Goal: Task Accomplishment & Management: Complete application form

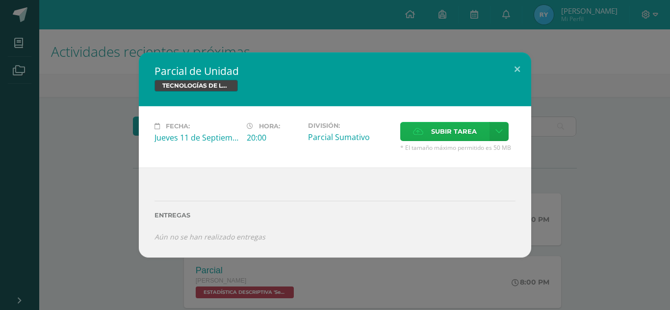
click at [455, 131] on span "Subir tarea" at bounding box center [454, 132] width 46 height 18
click at [0, 0] on input "Subir tarea" at bounding box center [0, 0] width 0 height 0
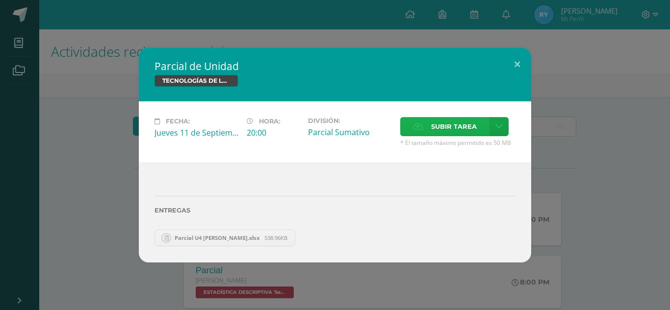
click at [448, 123] on span "Subir tarea" at bounding box center [454, 127] width 46 height 18
click at [0, 0] on input "Subir tarea" at bounding box center [0, 0] width 0 height 0
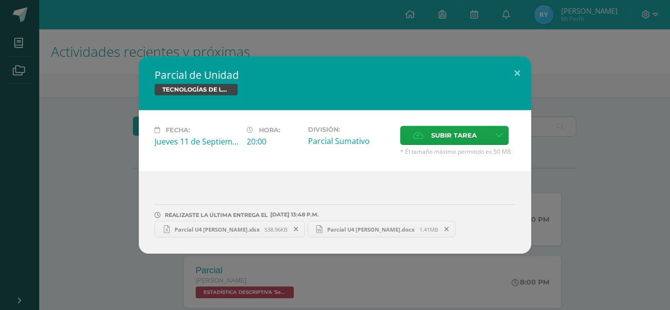
click at [250, 226] on span "Parcial U4 [PERSON_NAME].xlsx" at bounding box center [217, 229] width 95 height 7
click at [333, 112] on div "Fecha: [DATE] Hora: 20:00 División: [GEOGRAPHIC_DATA] Cancelar" at bounding box center [335, 140] width 392 height 61
click at [240, 226] on span "Parcial U4 [PERSON_NAME].xlsx" at bounding box center [217, 229] width 95 height 7
click at [315, 224] on link "Parcial U4 [PERSON_NAME].docx 1.41MB" at bounding box center [381, 229] width 149 height 17
click at [299, 96] on div "TECNOLOGÍAS DE LA INFORMACIÓN Y LA COMUNICACIÓN 5" at bounding box center [334, 91] width 361 height 14
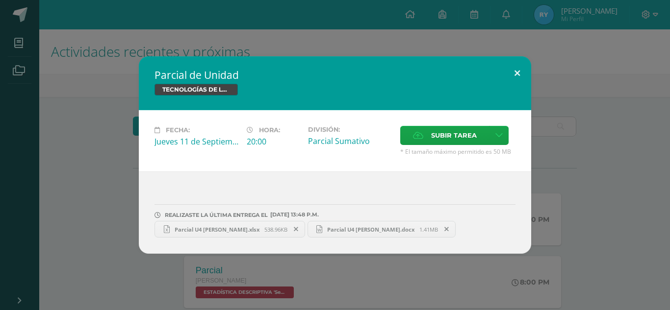
click at [514, 71] on button at bounding box center [517, 72] width 28 height 33
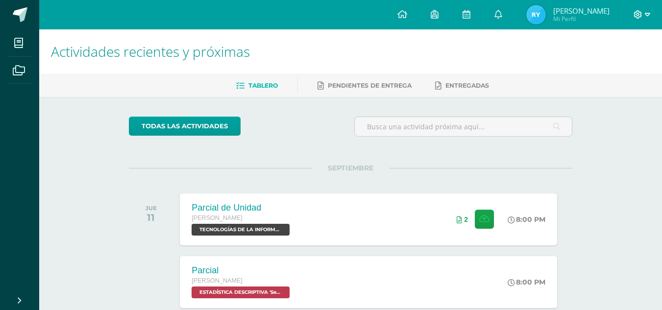
click at [646, 16] on icon at bounding box center [647, 14] width 5 height 9
click at [607, 67] on span "Cerrar sesión" at bounding box center [617, 66] width 44 height 9
